Goal: Task Accomplishment & Management: Manage account settings

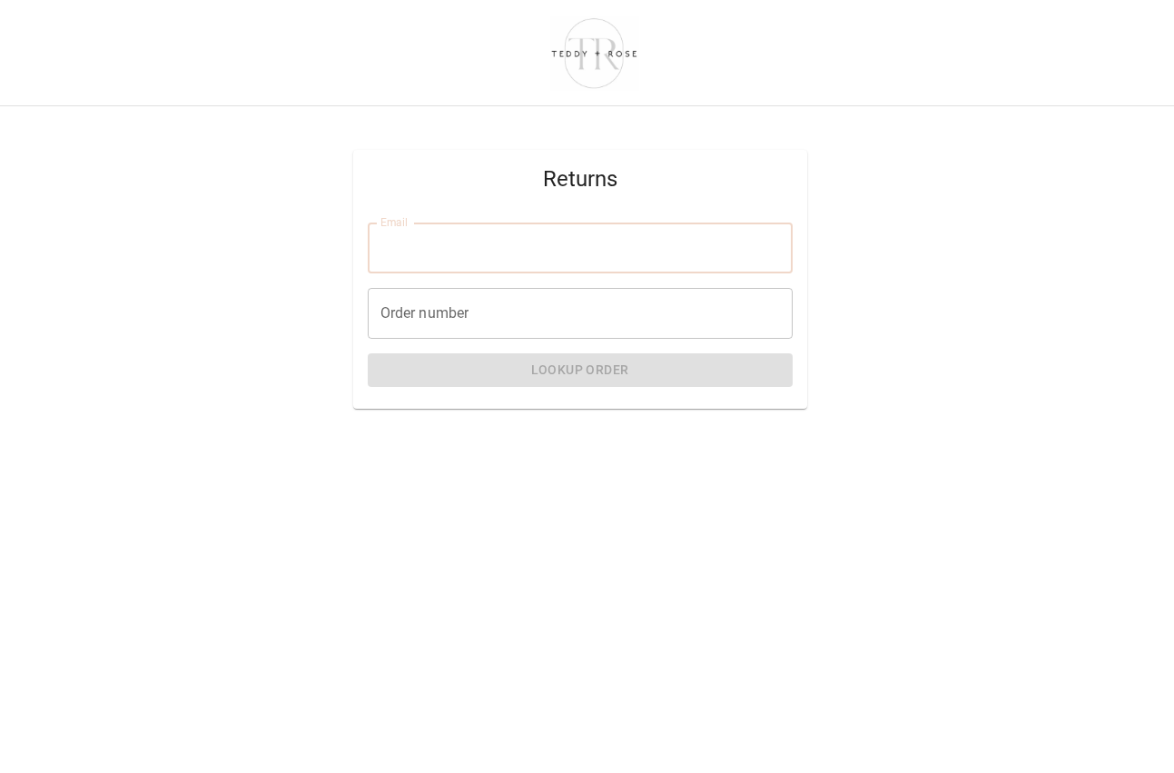
click at [468, 253] on input "Email" at bounding box center [580, 247] width 425 height 51
type input "**********"
click at [452, 318] on input "Order number" at bounding box center [580, 313] width 425 height 51
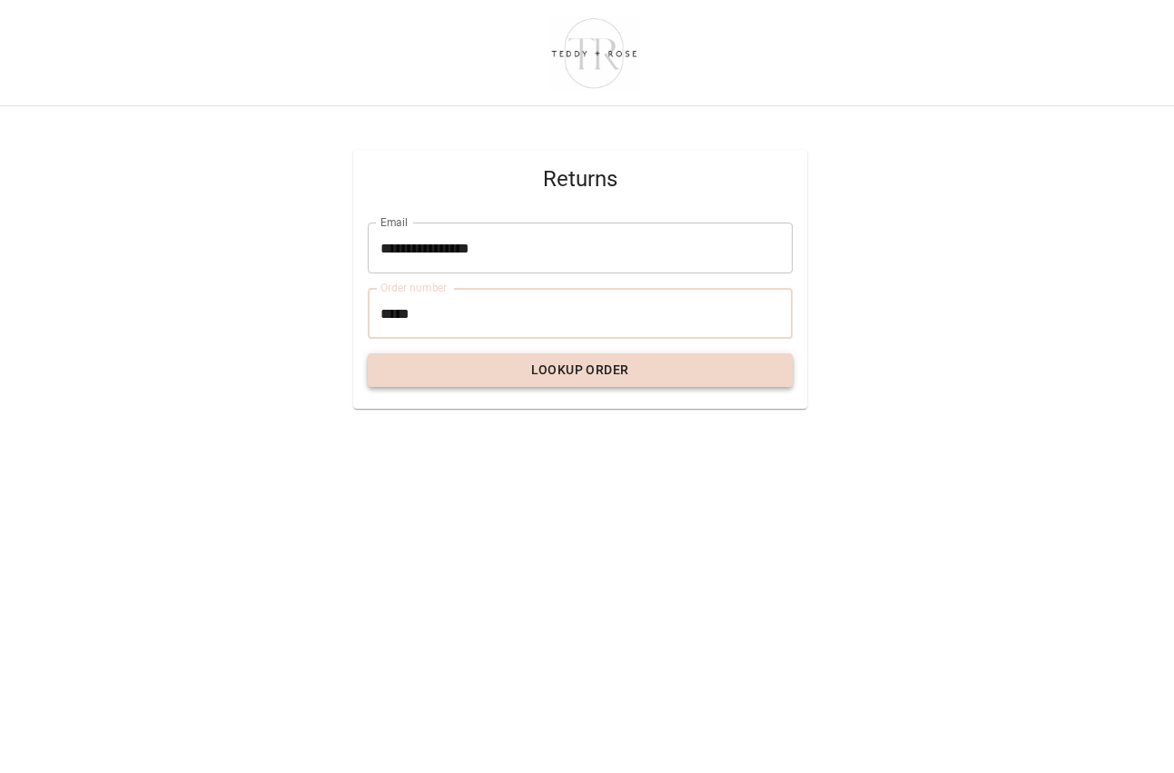
type input "*****"
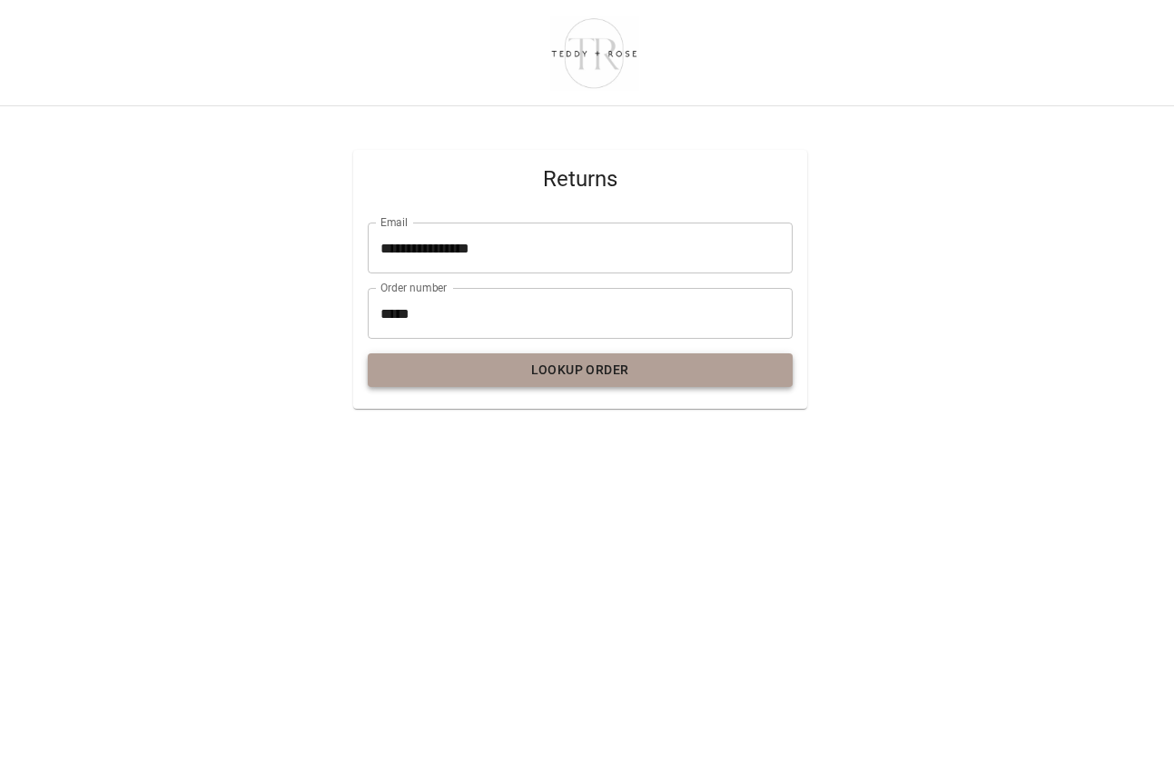
click at [632, 370] on button "Lookup Order" at bounding box center [580, 370] width 425 height 34
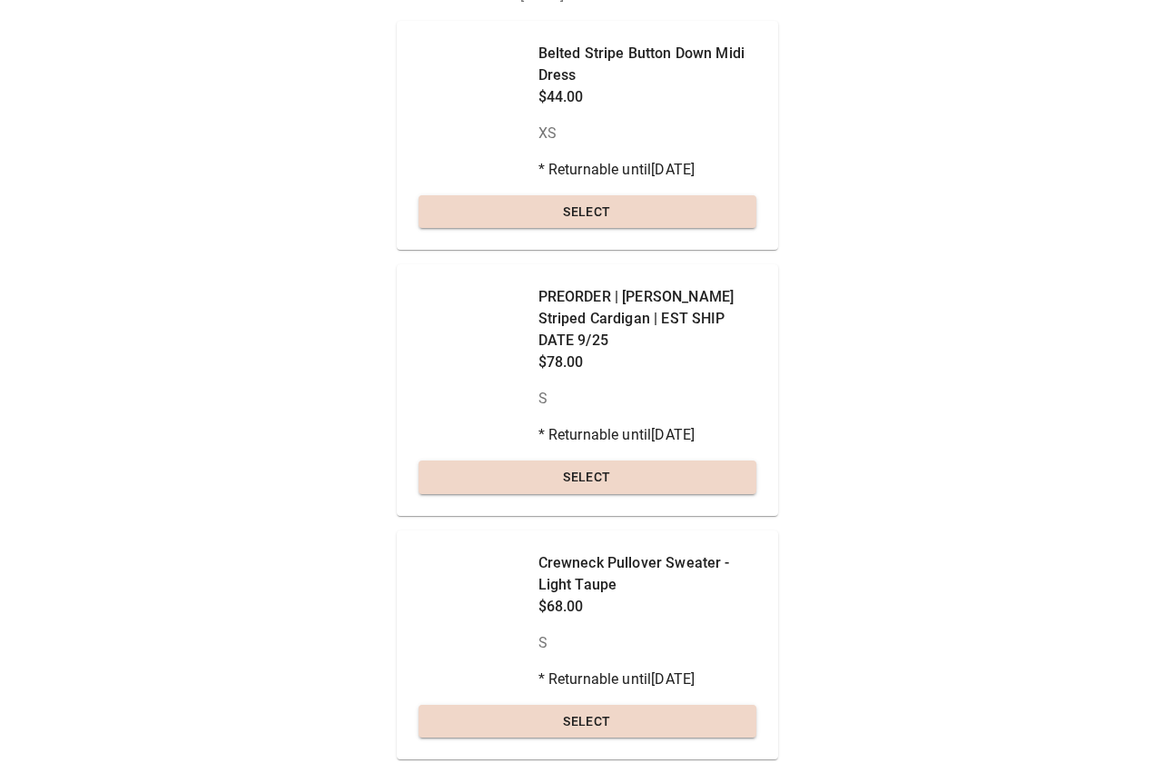
scroll to position [182, 0]
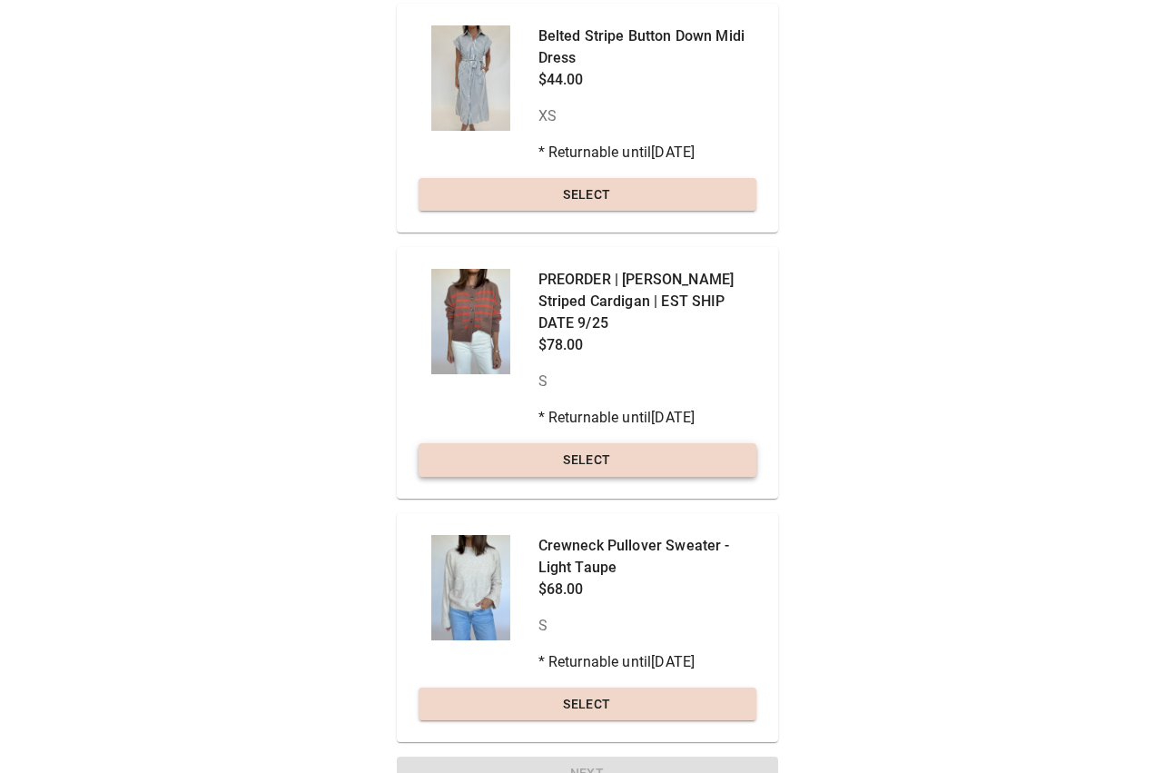
click at [687, 443] on button "Select" at bounding box center [588, 460] width 338 height 34
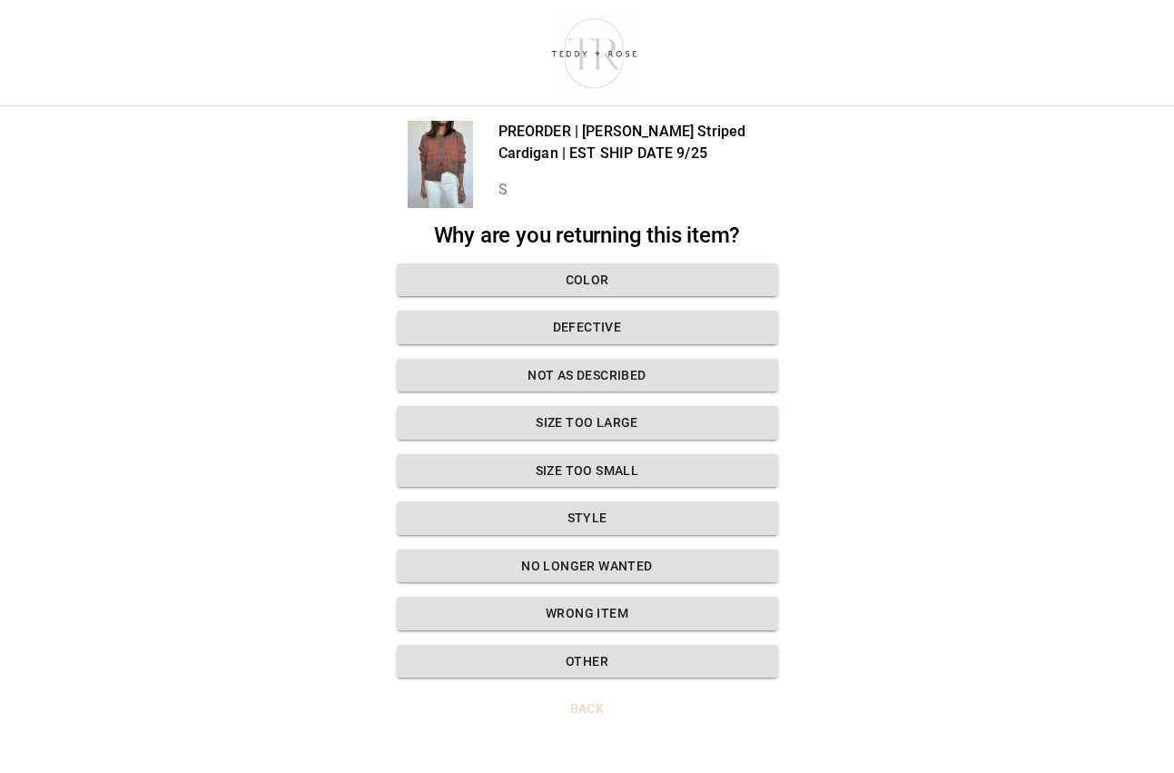
scroll to position [14, 0]
click at [543, 454] on button "Size too small" at bounding box center [587, 471] width 381 height 34
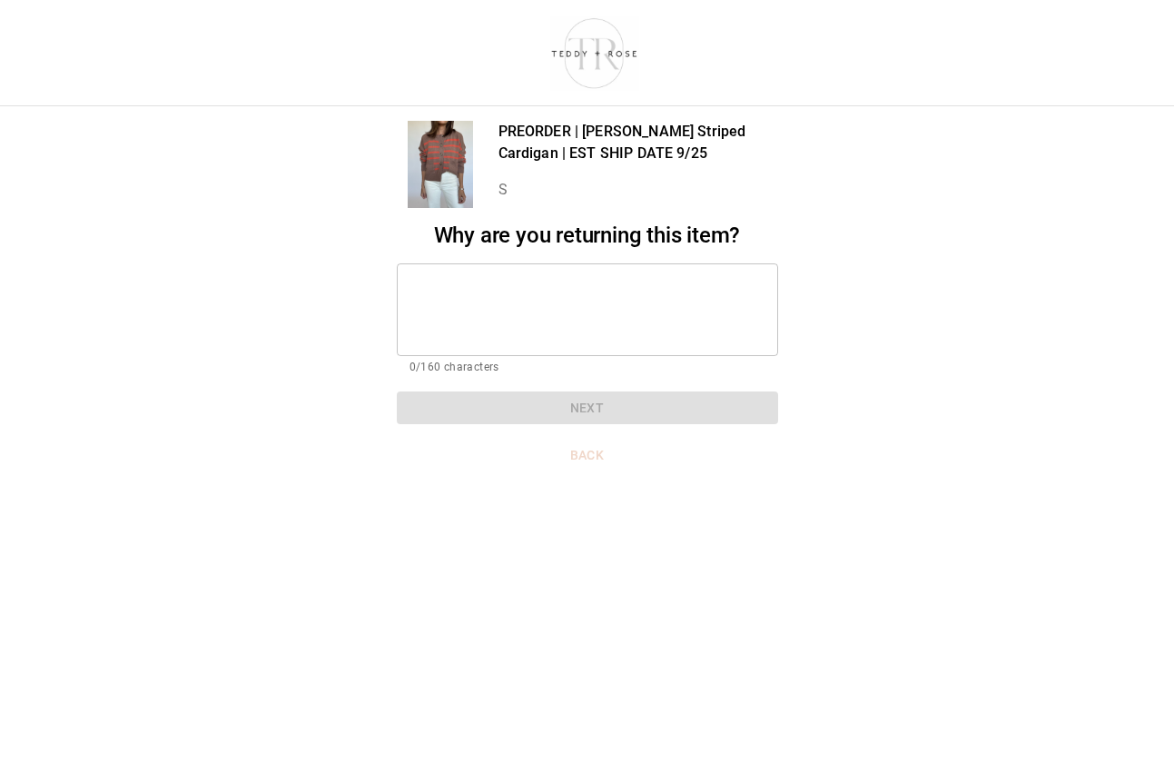
drag, startPoint x: 583, startPoint y: 387, endPoint x: 557, endPoint y: 346, distance: 48.6
click at [582, 387] on div "Why are you returning this item? * ​ 0/160 characters Next" at bounding box center [587, 323] width 381 height 202
click at [534, 316] on textarea at bounding box center [588, 309] width 356 height 63
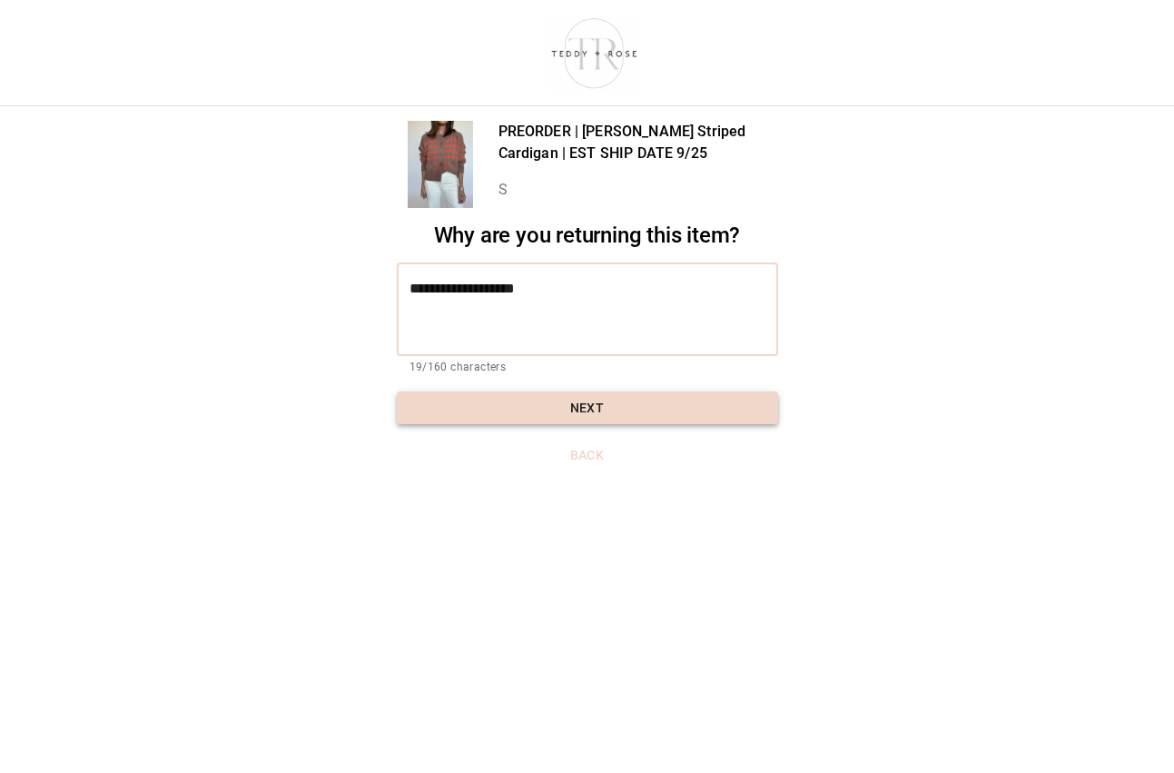
type textarea "**********"
click at [575, 394] on button "Next" at bounding box center [587, 408] width 381 height 34
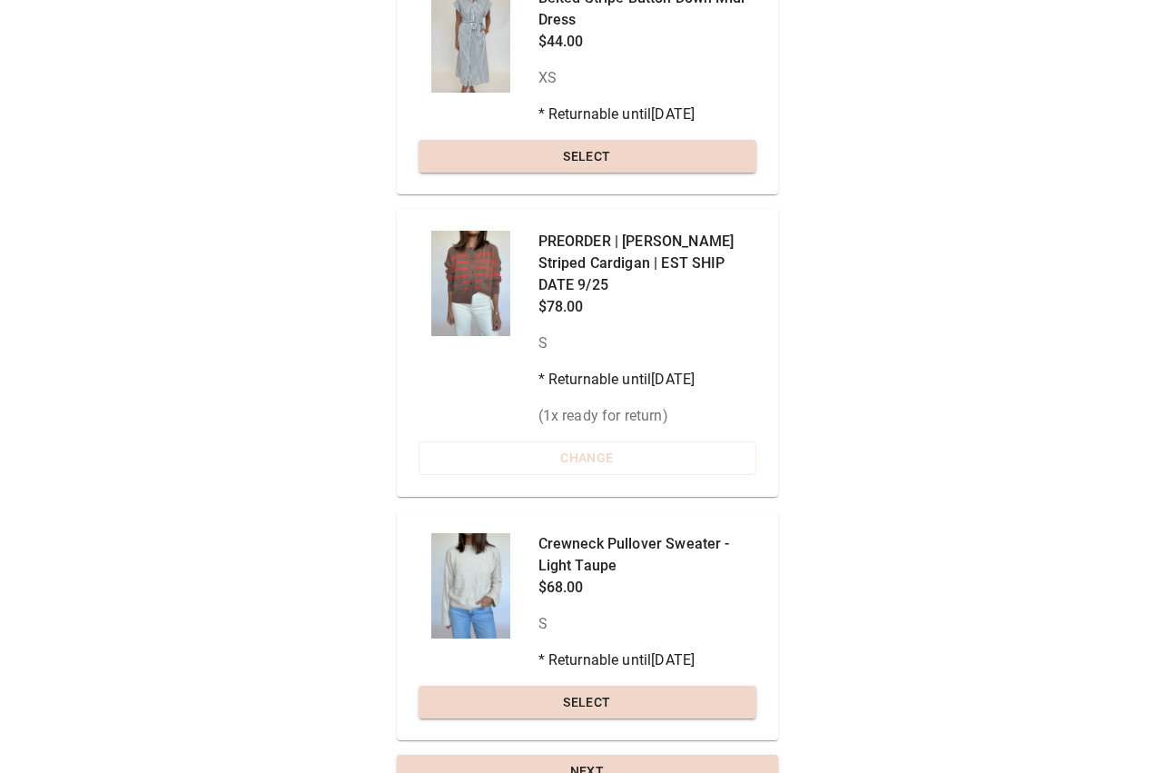
scroll to position [235, 0]
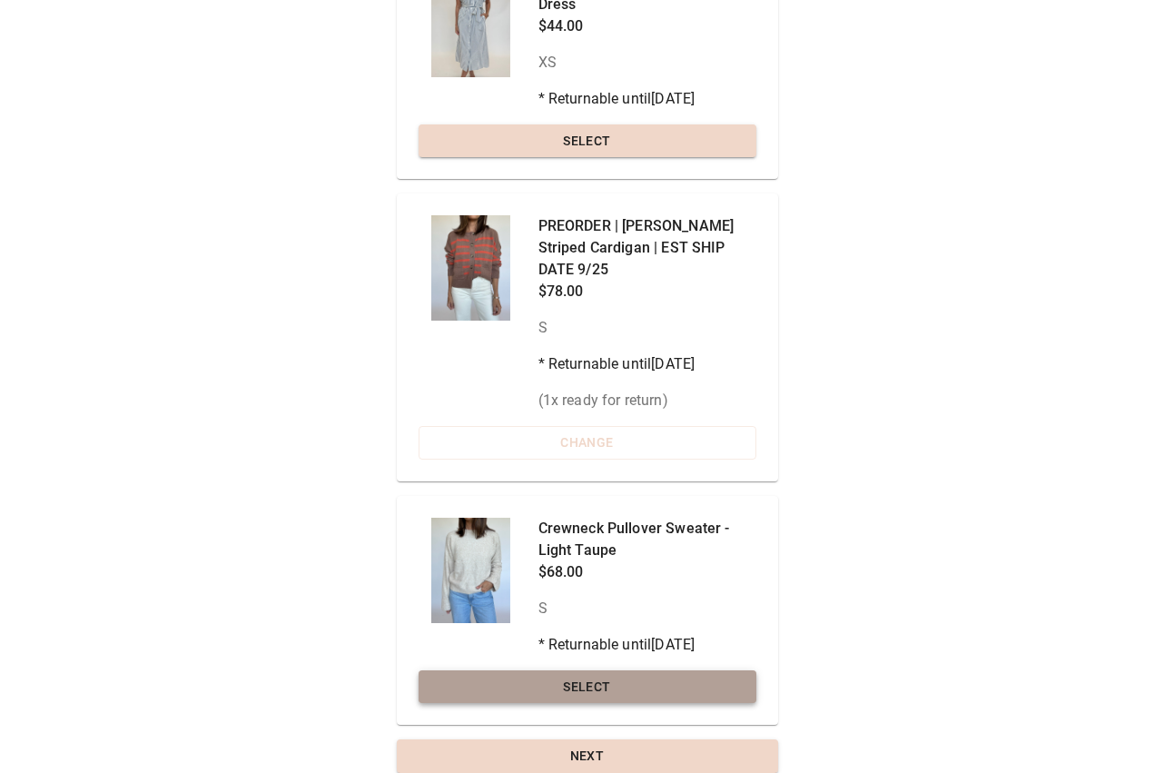
click at [587, 670] on button "Select" at bounding box center [588, 687] width 338 height 34
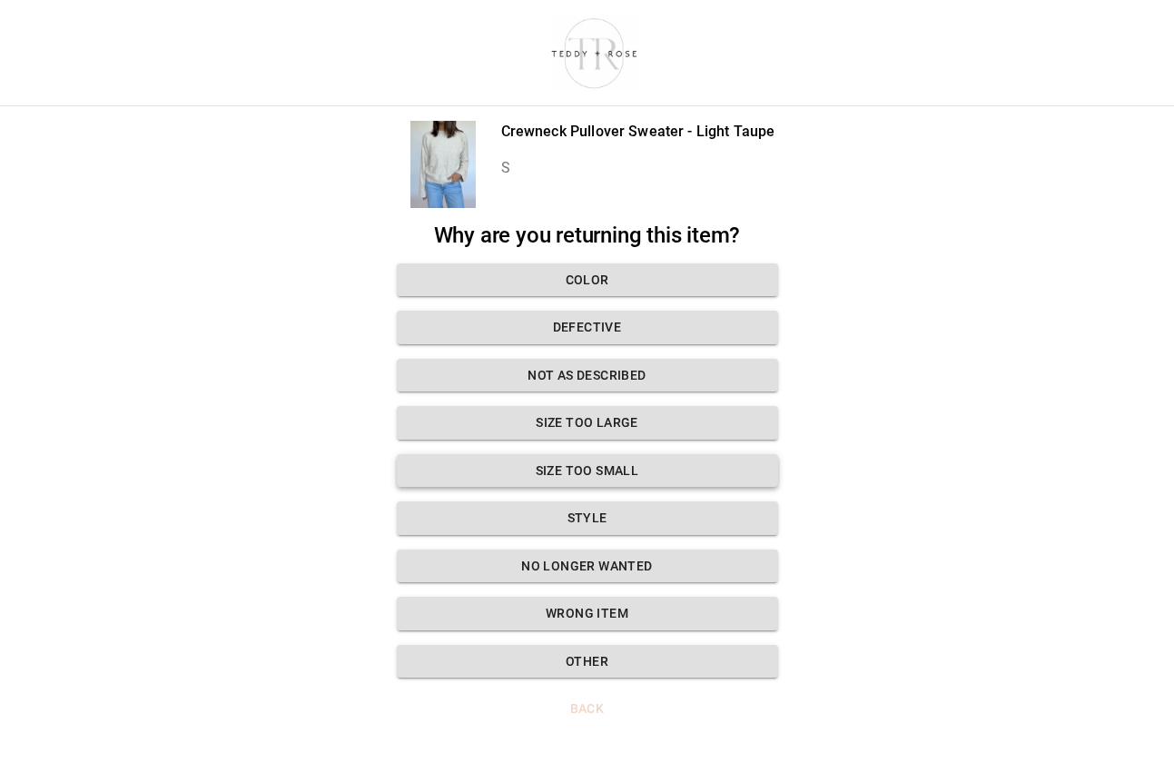
click at [558, 456] on button "Size too small" at bounding box center [587, 471] width 381 height 34
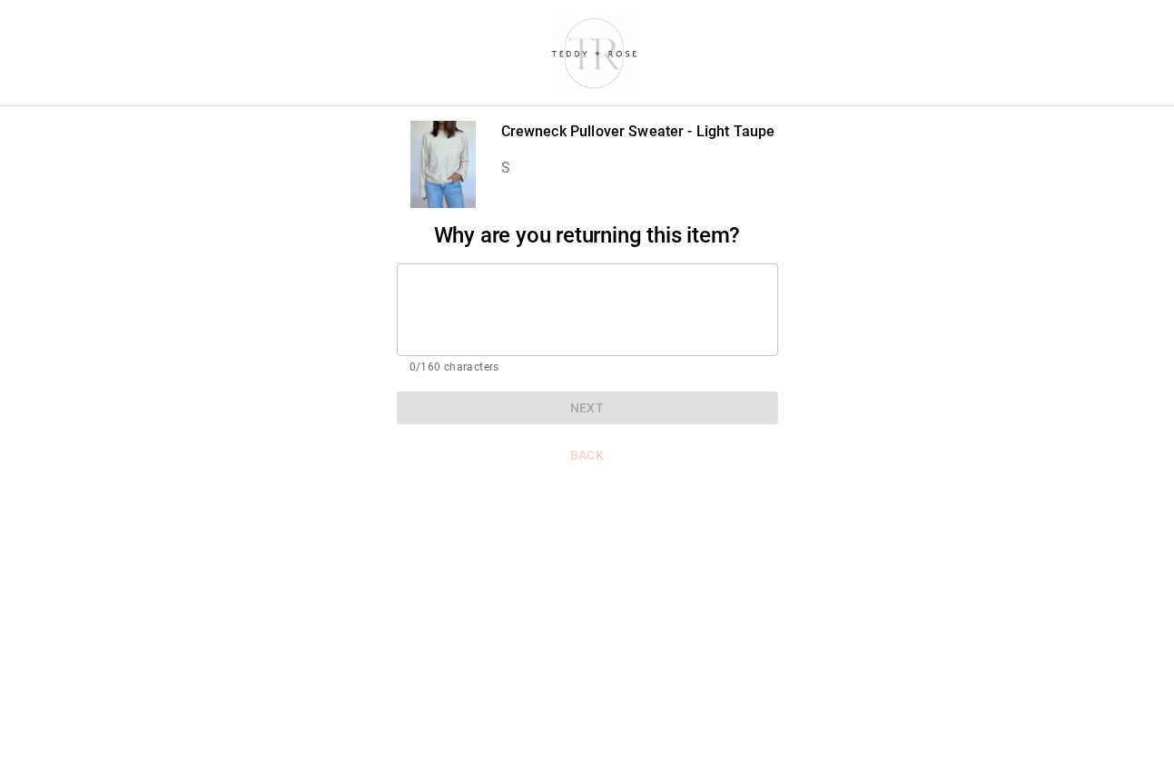
click at [471, 293] on textarea at bounding box center [588, 309] width 356 height 63
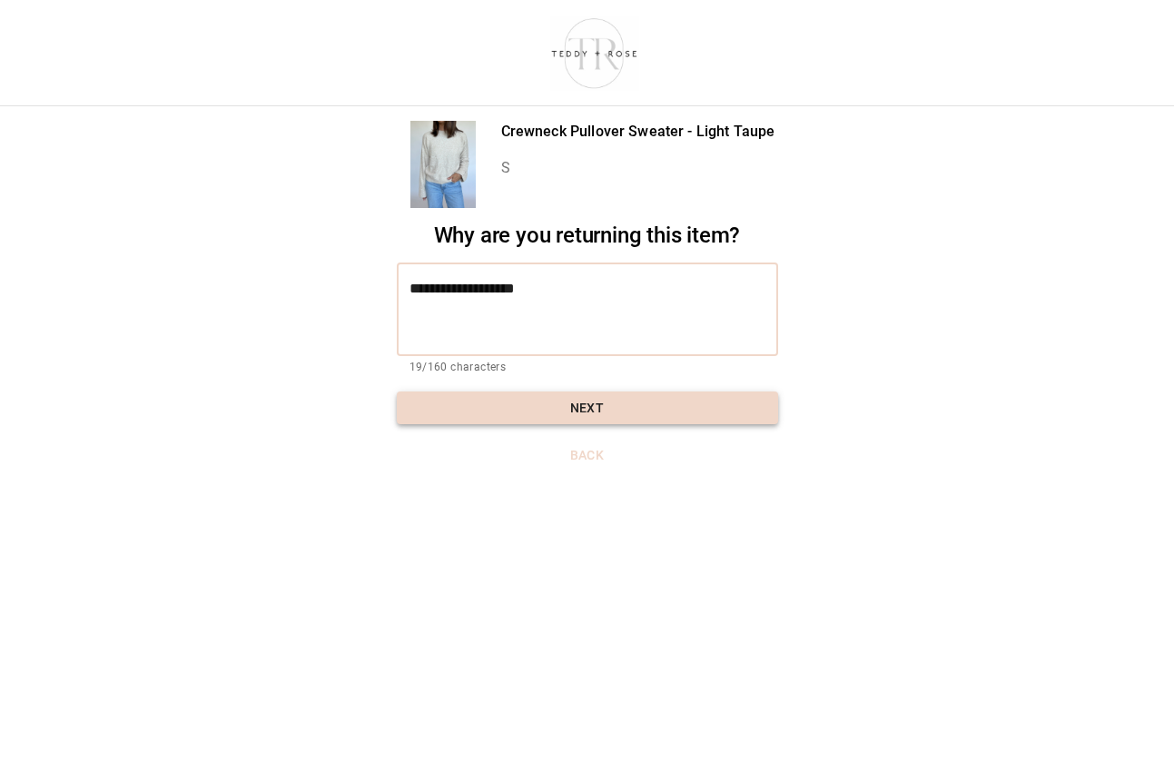
type textarea "**********"
click at [552, 410] on button "Next" at bounding box center [587, 408] width 381 height 34
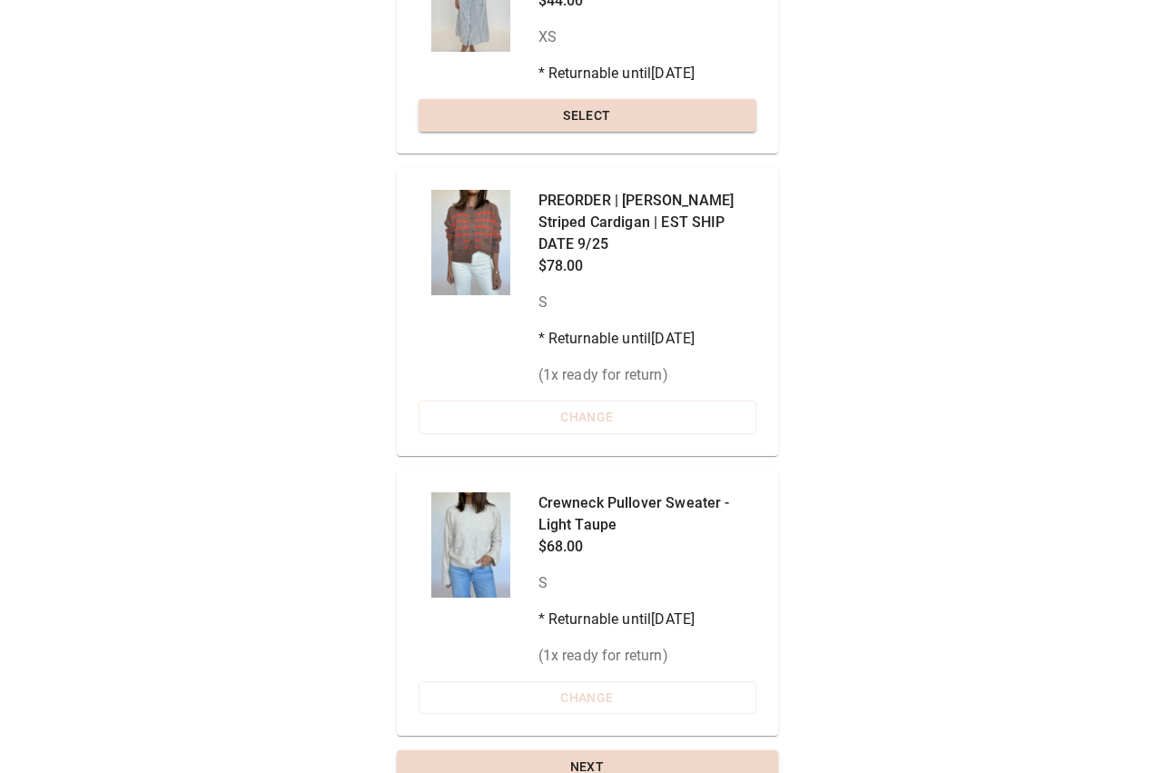
scroll to position [272, 0]
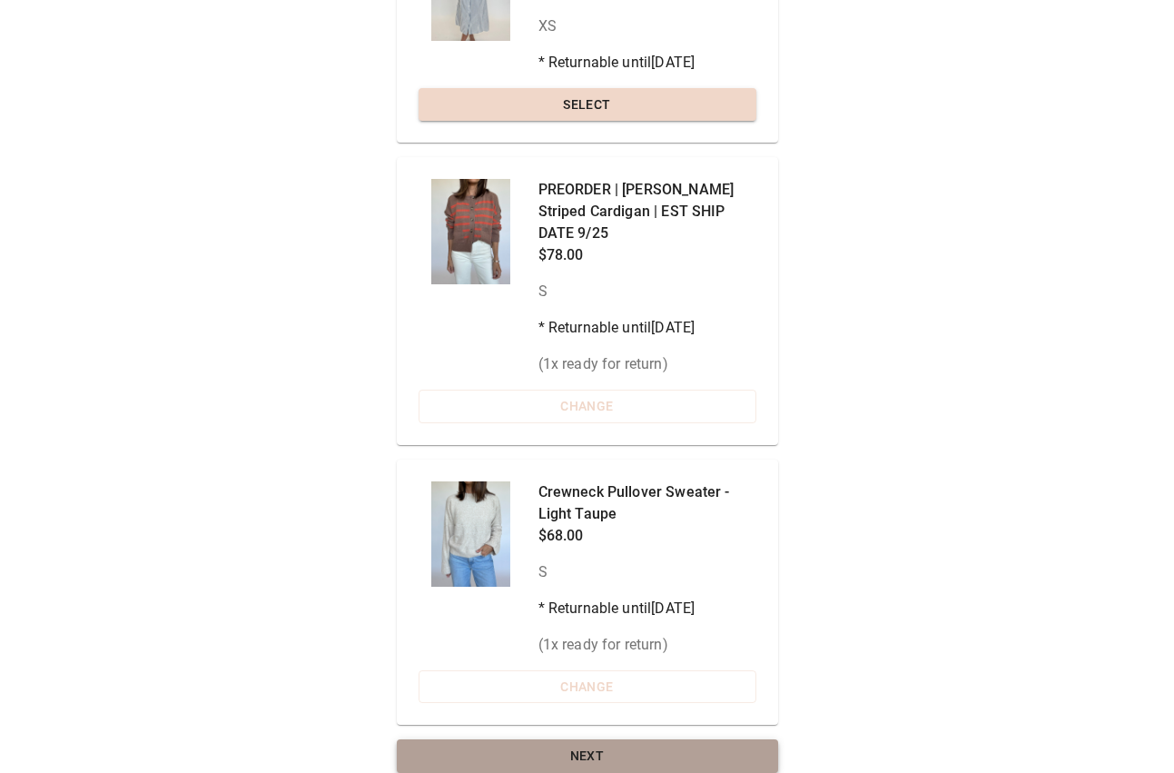
click at [568, 739] on button "Next" at bounding box center [587, 756] width 381 height 34
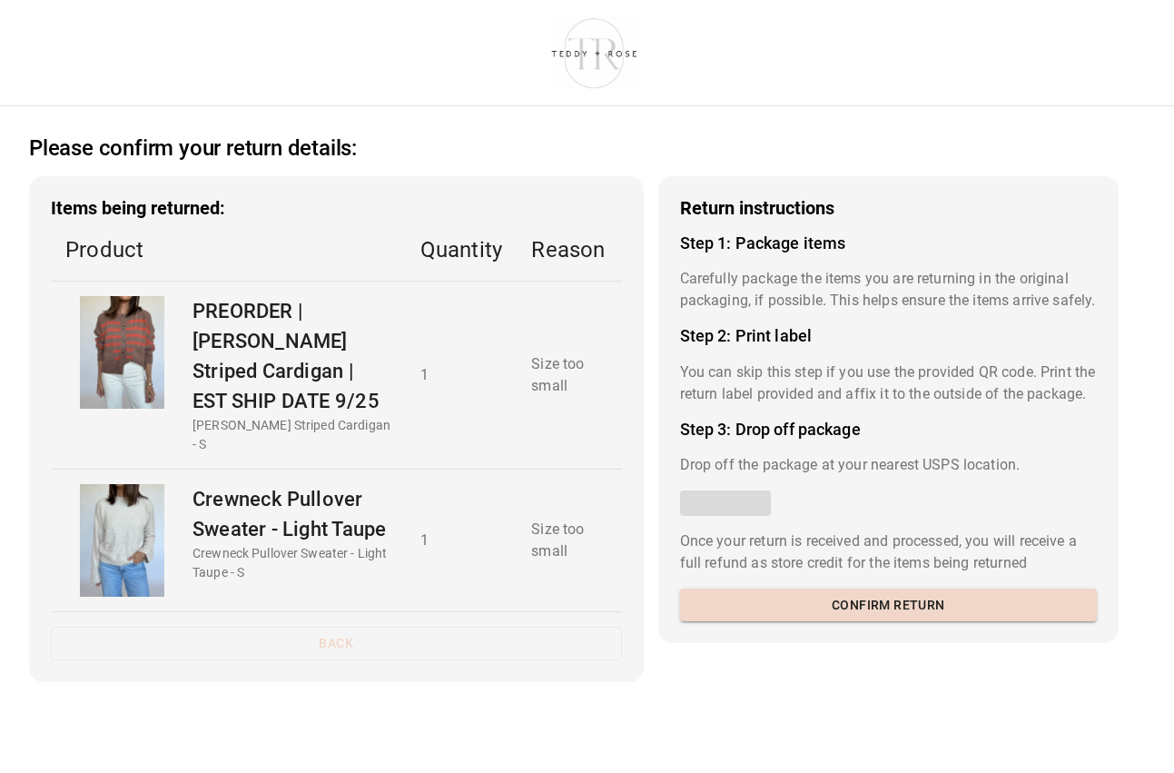
scroll to position [14, 0]
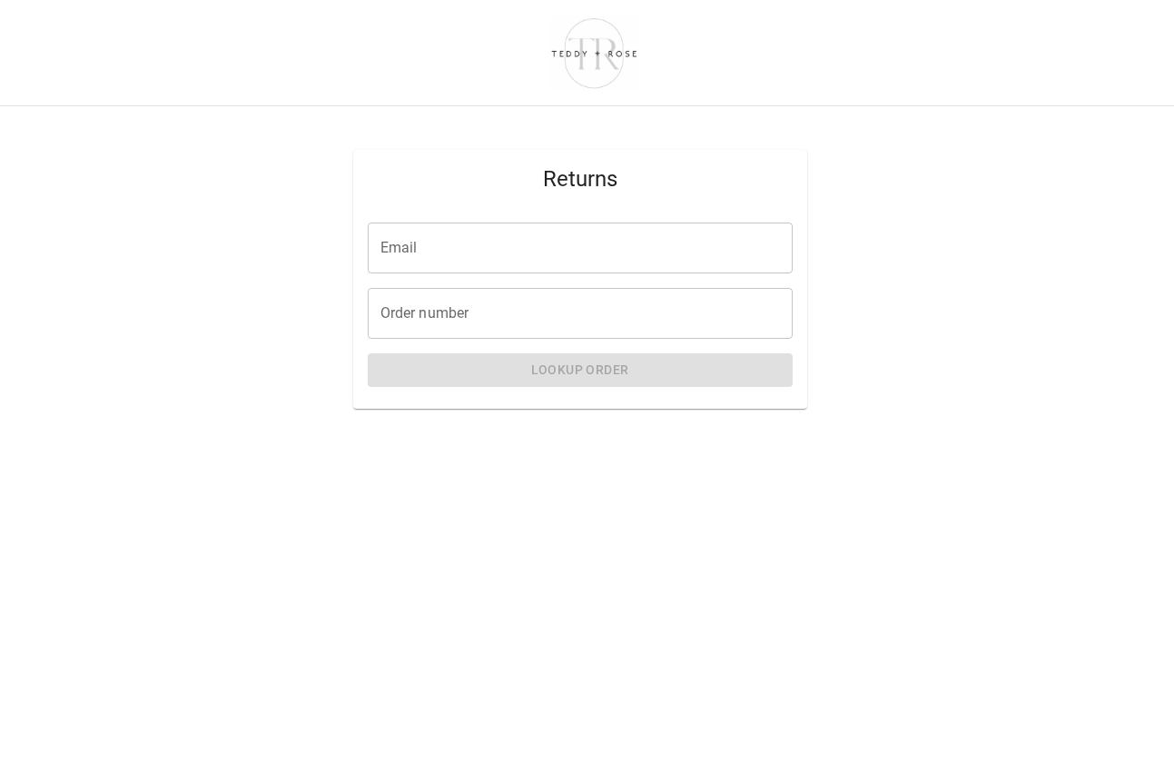
click at [403, 257] on input "Email" at bounding box center [580, 247] width 425 height 51
type input "**********"
type input "*****"
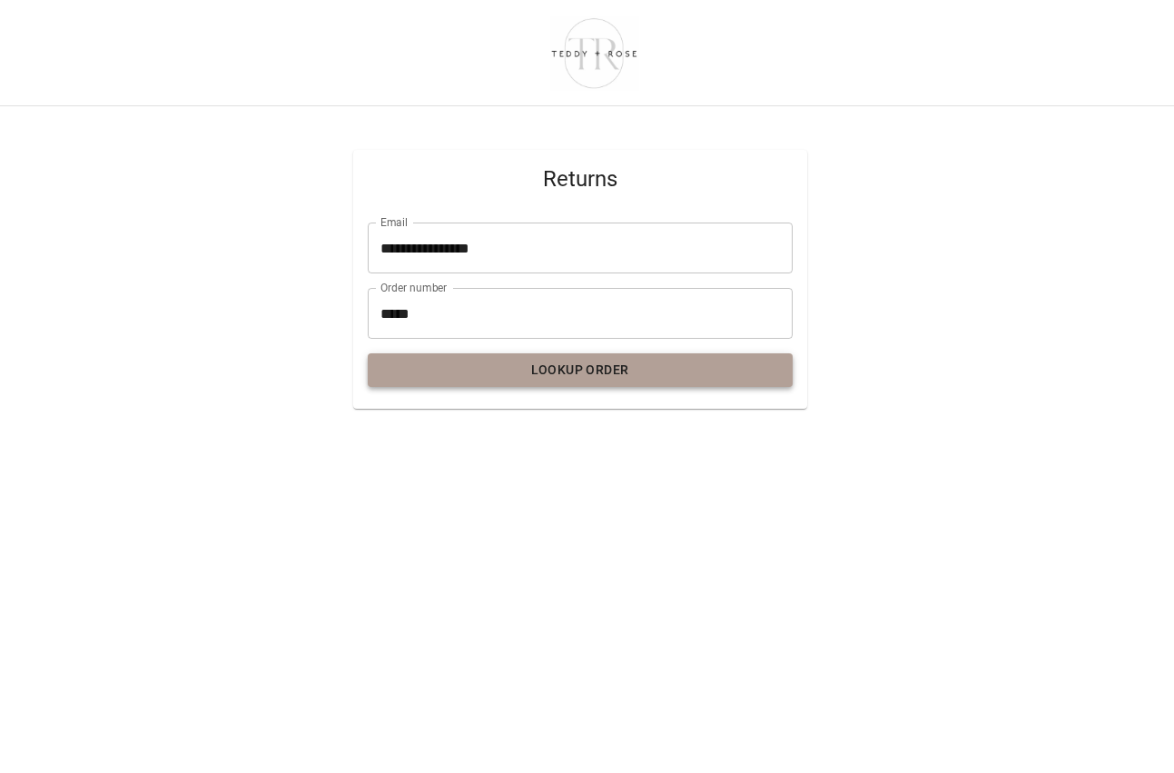
click at [515, 367] on button "Lookup Order" at bounding box center [580, 370] width 425 height 34
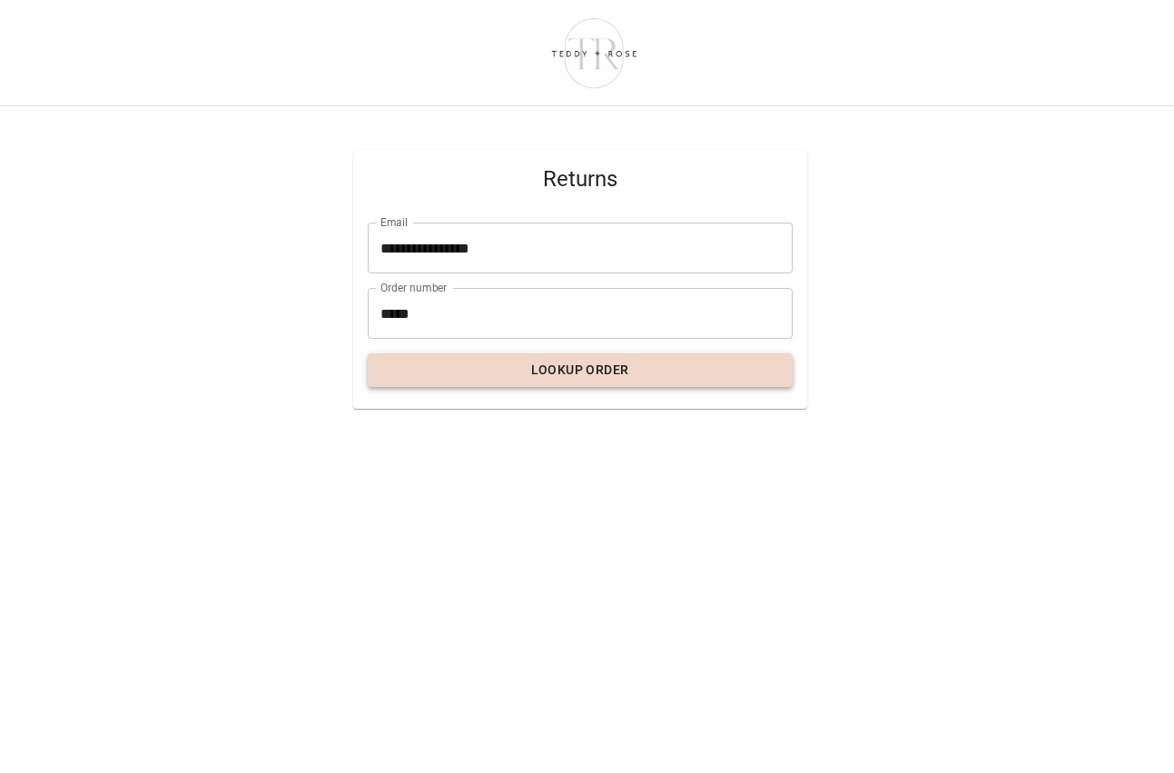
click at [605, 369] on button "Lookup Order" at bounding box center [580, 370] width 425 height 34
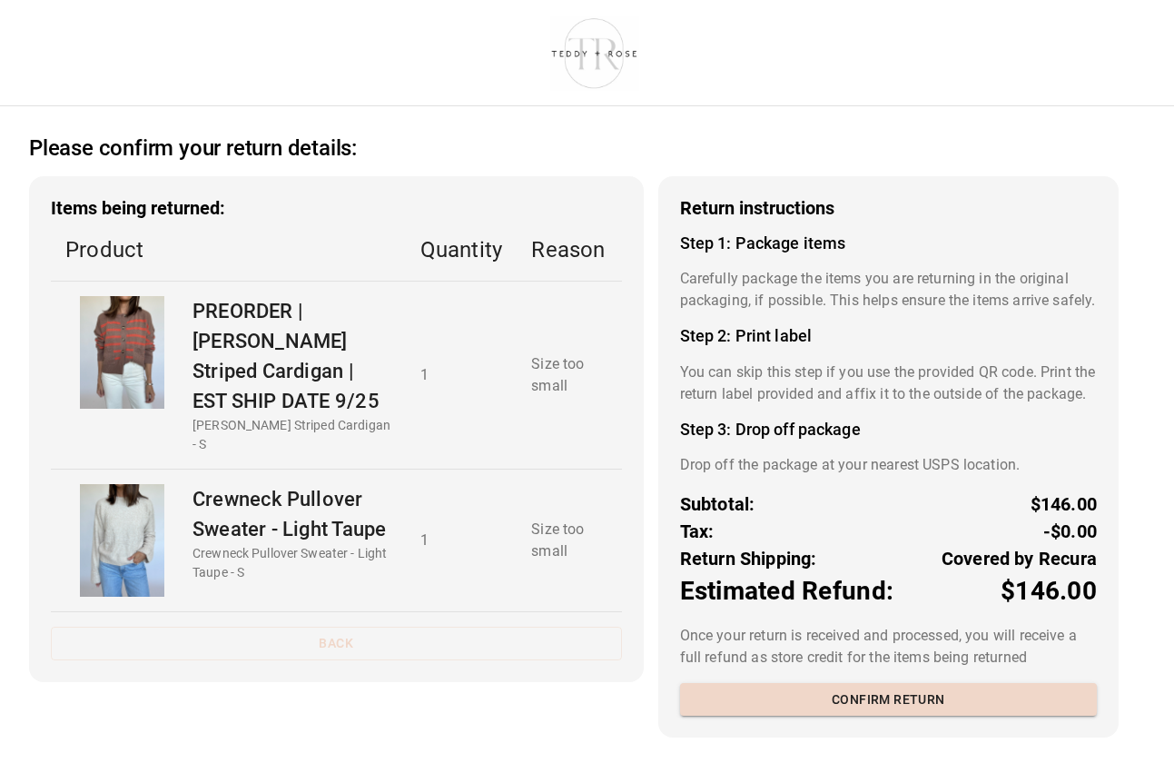
scroll to position [21, 0]
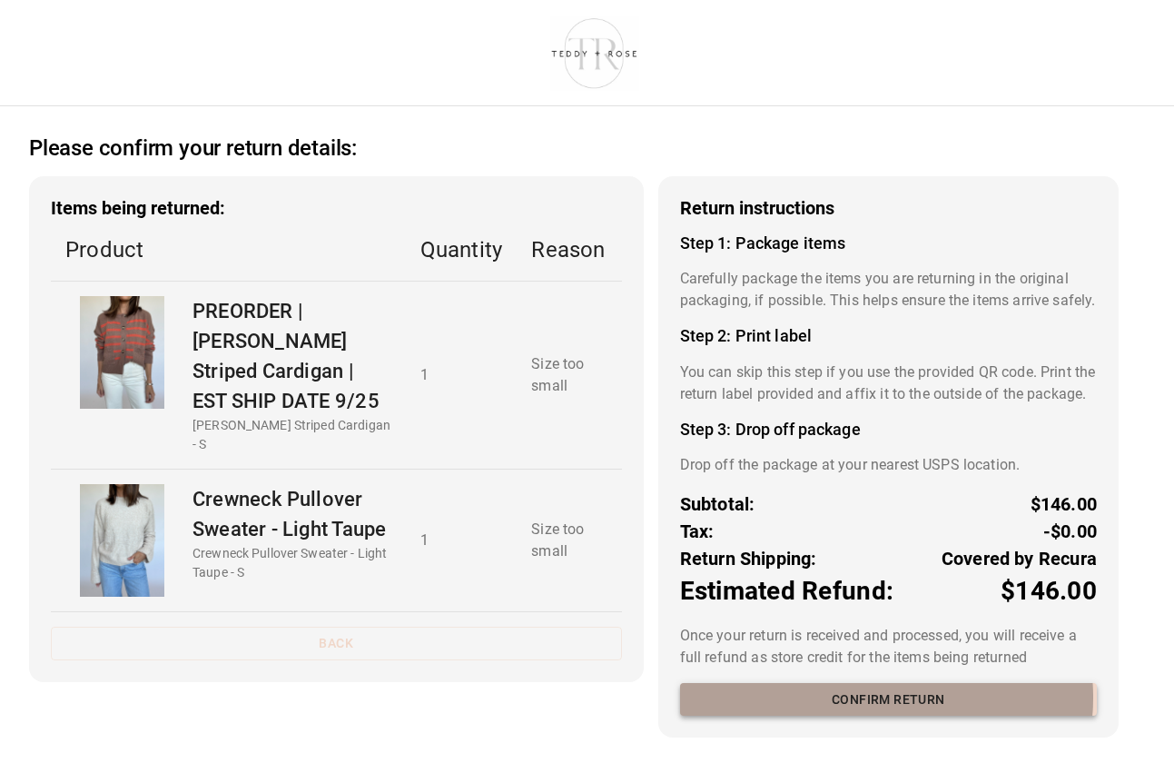
click at [868, 716] on button "Confirm return" at bounding box center [888, 700] width 417 height 34
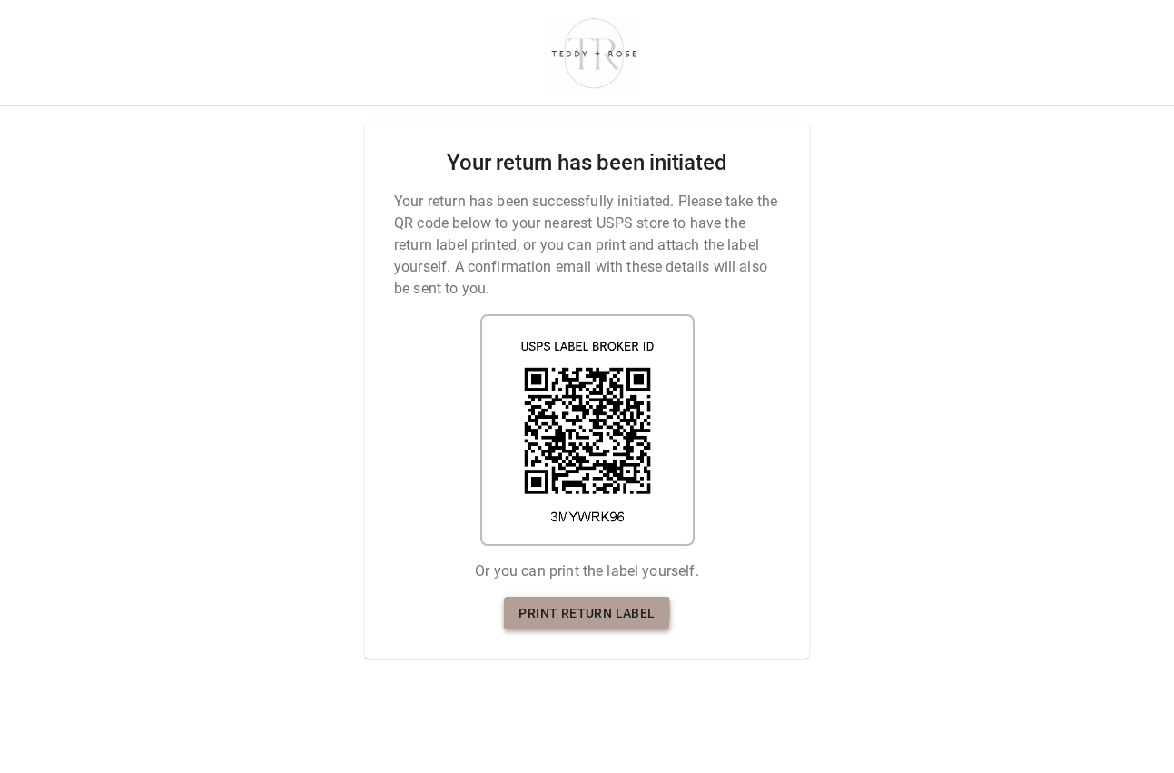
click at [558, 611] on link "Print return label" at bounding box center [586, 614] width 165 height 34
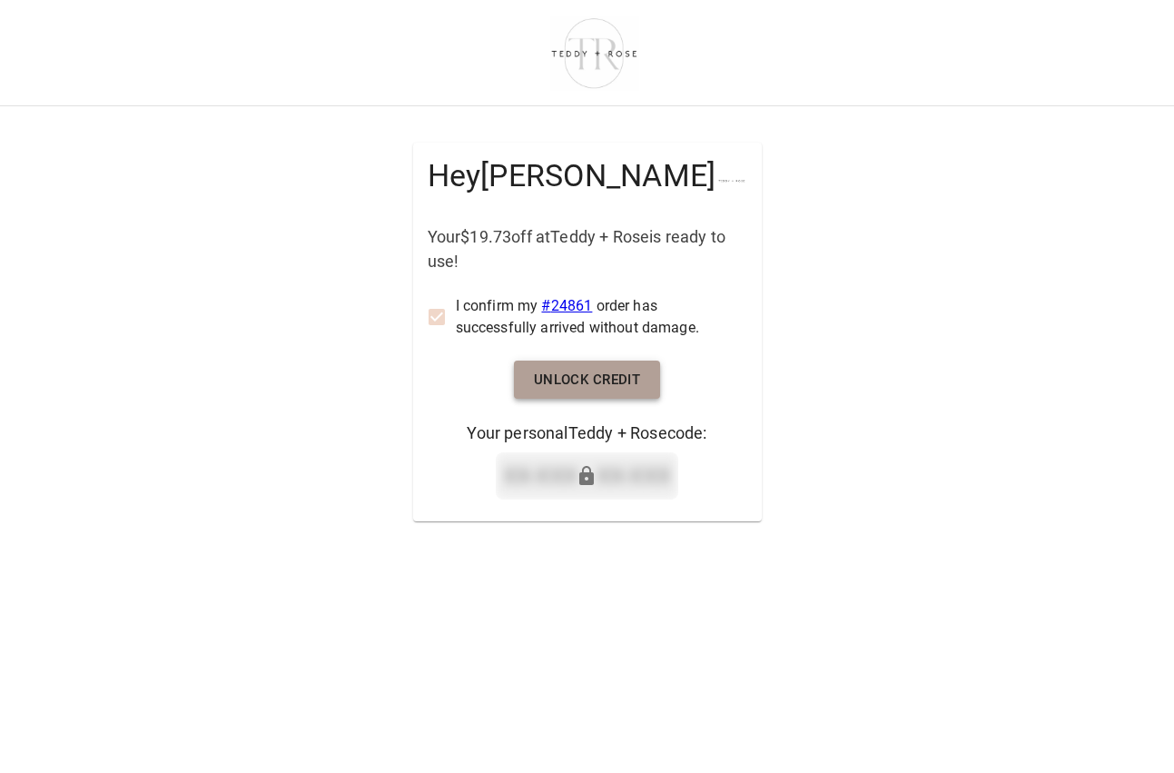
click at [595, 373] on button "Unlock Credit" at bounding box center [587, 380] width 147 height 38
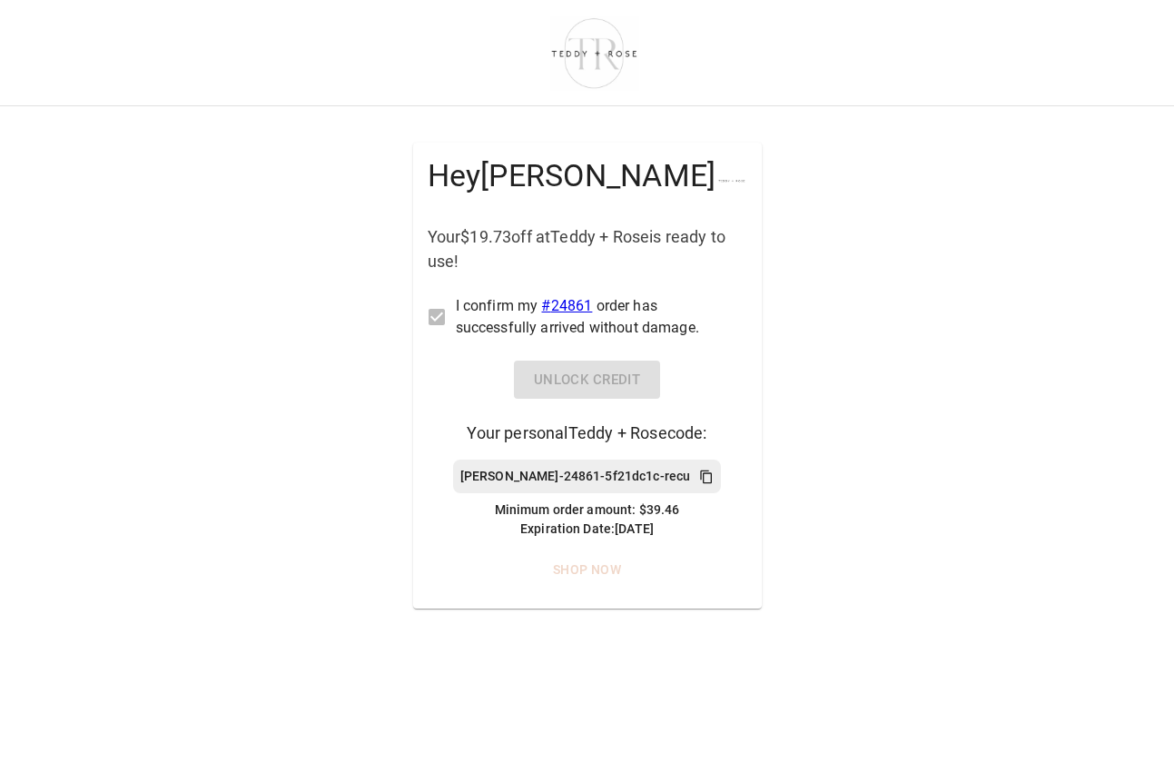
click at [543, 473] on p "[PERSON_NAME]-24861-5f21dc1c-recu" at bounding box center [575, 476] width 230 height 19
click at [500, 471] on p "[PERSON_NAME]-24861-5f21dc1c-recu" at bounding box center [575, 476] width 230 height 19
